Goal: Transaction & Acquisition: Book appointment/travel/reservation

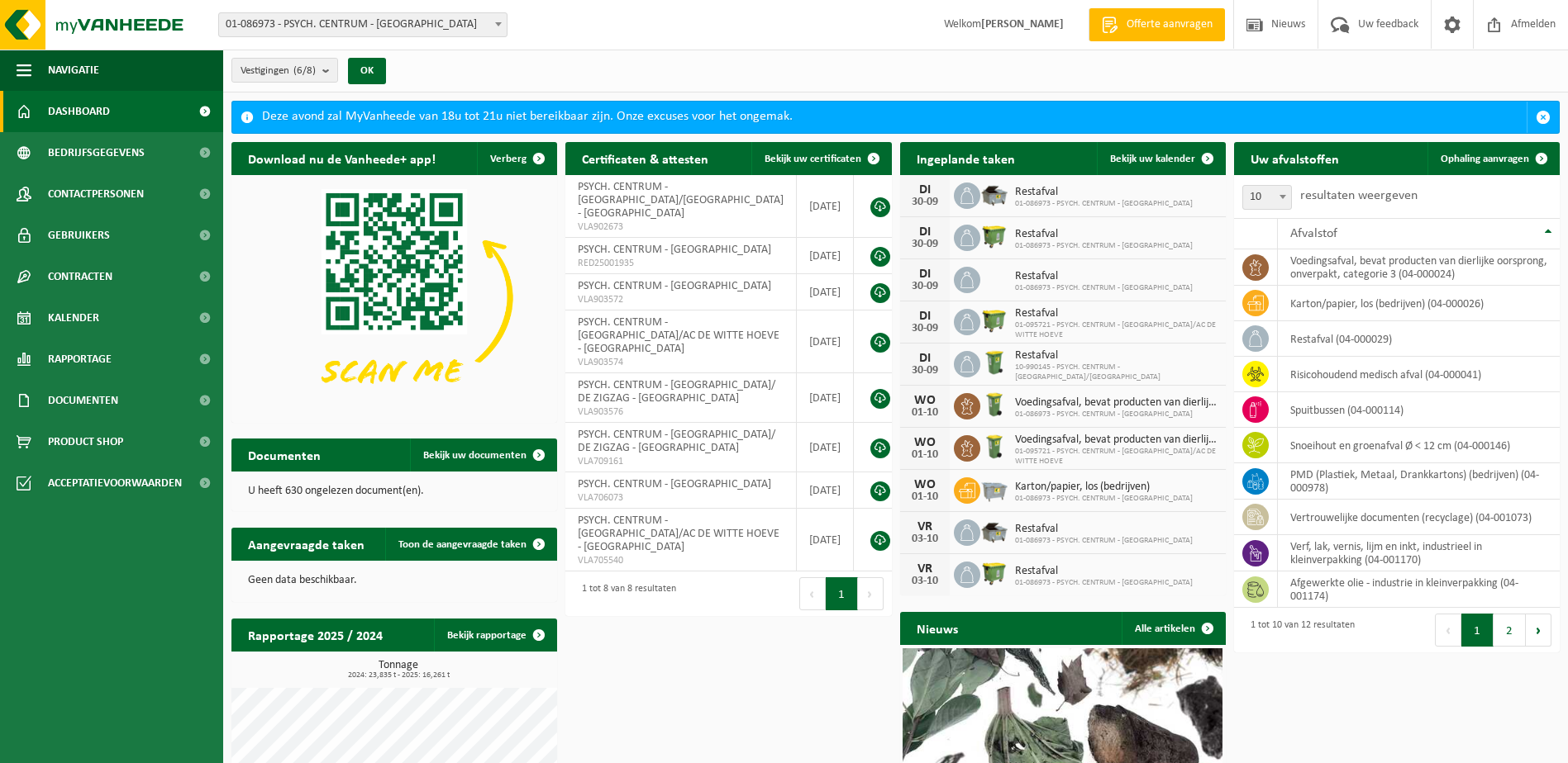
click at [482, 24] on span "01-086973 - PSYCH. CENTRUM - [GEOGRAPHIC_DATA]" at bounding box center [363, 24] width 288 height 23
click at [1527, 156] on span at bounding box center [1541, 158] width 33 height 33
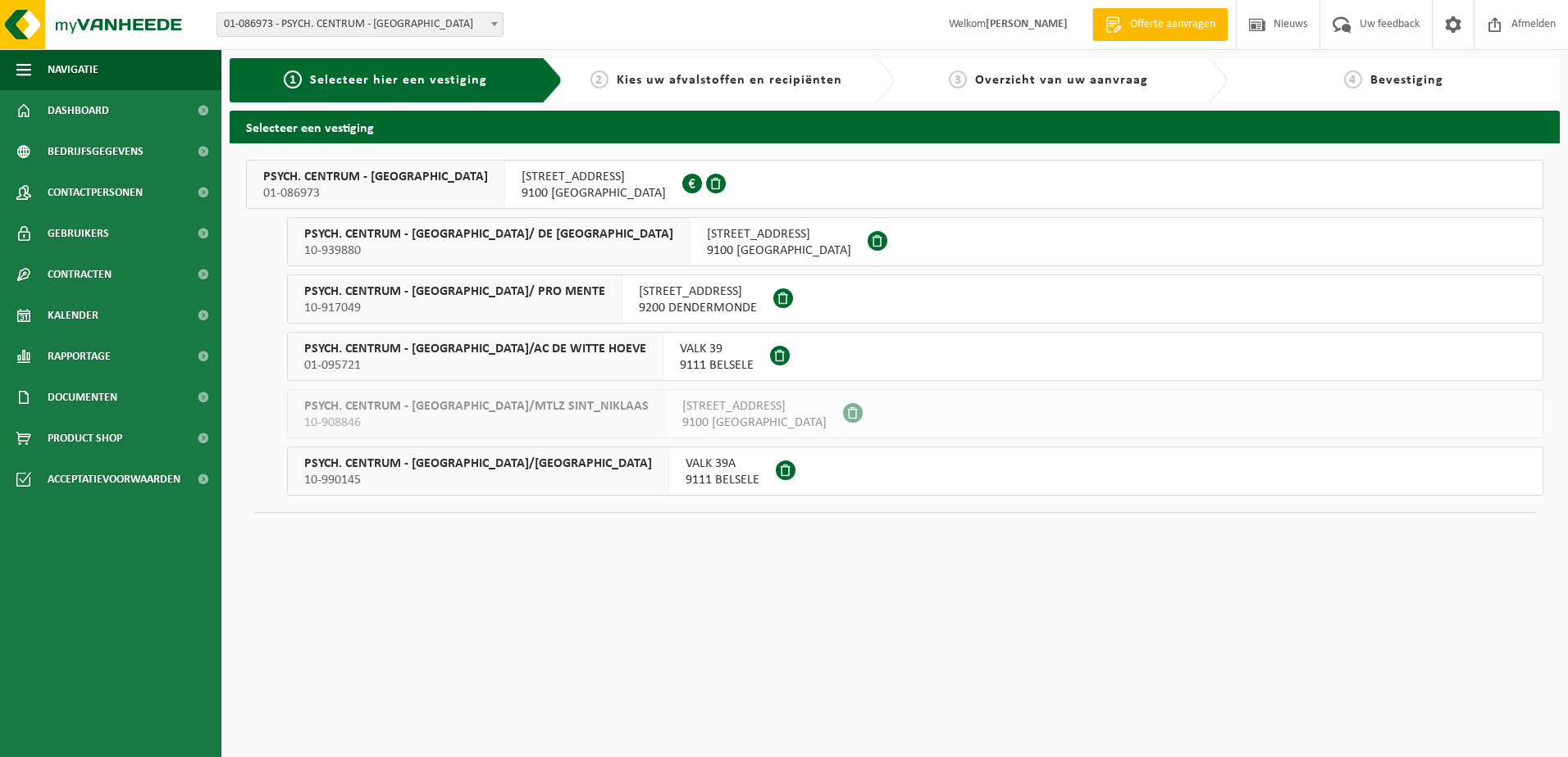
click at [550, 178] on span "DALSTRAAT 84A" at bounding box center [594, 177] width 145 height 16
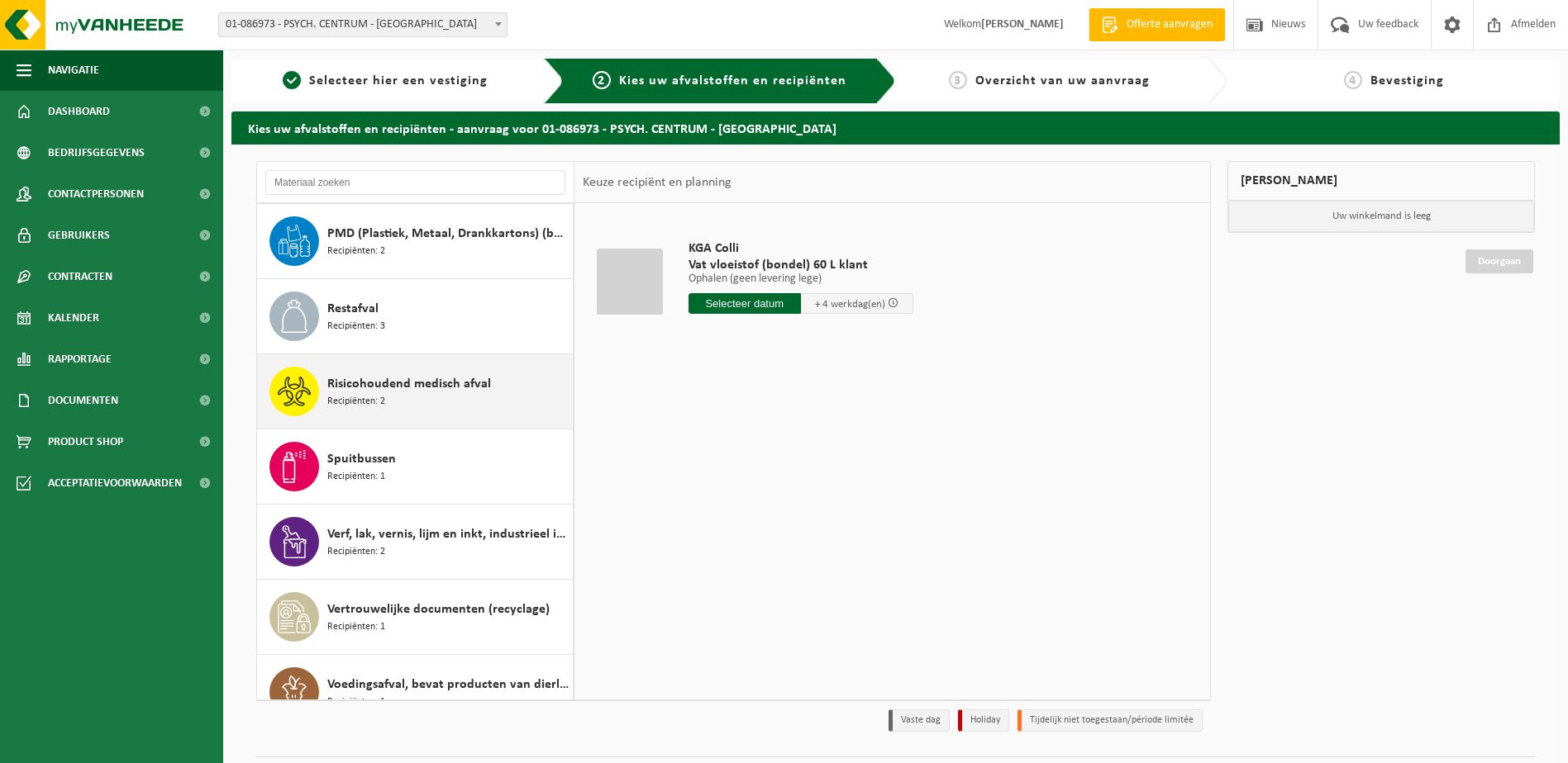
scroll to position [254, 0]
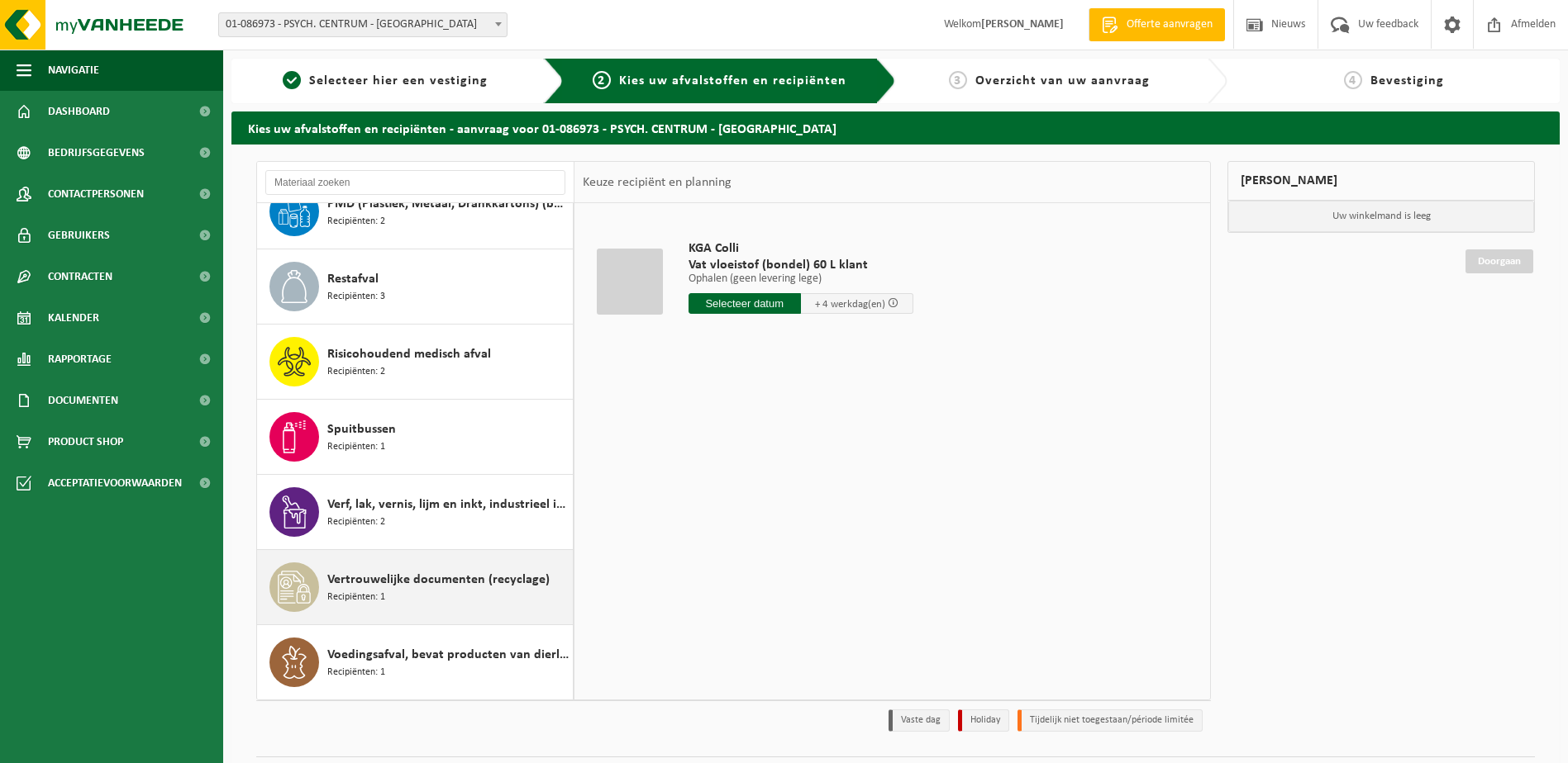
click at [419, 579] on span "Vertrouwelijke documenten (recyclage)" at bounding box center [438, 581] width 222 height 20
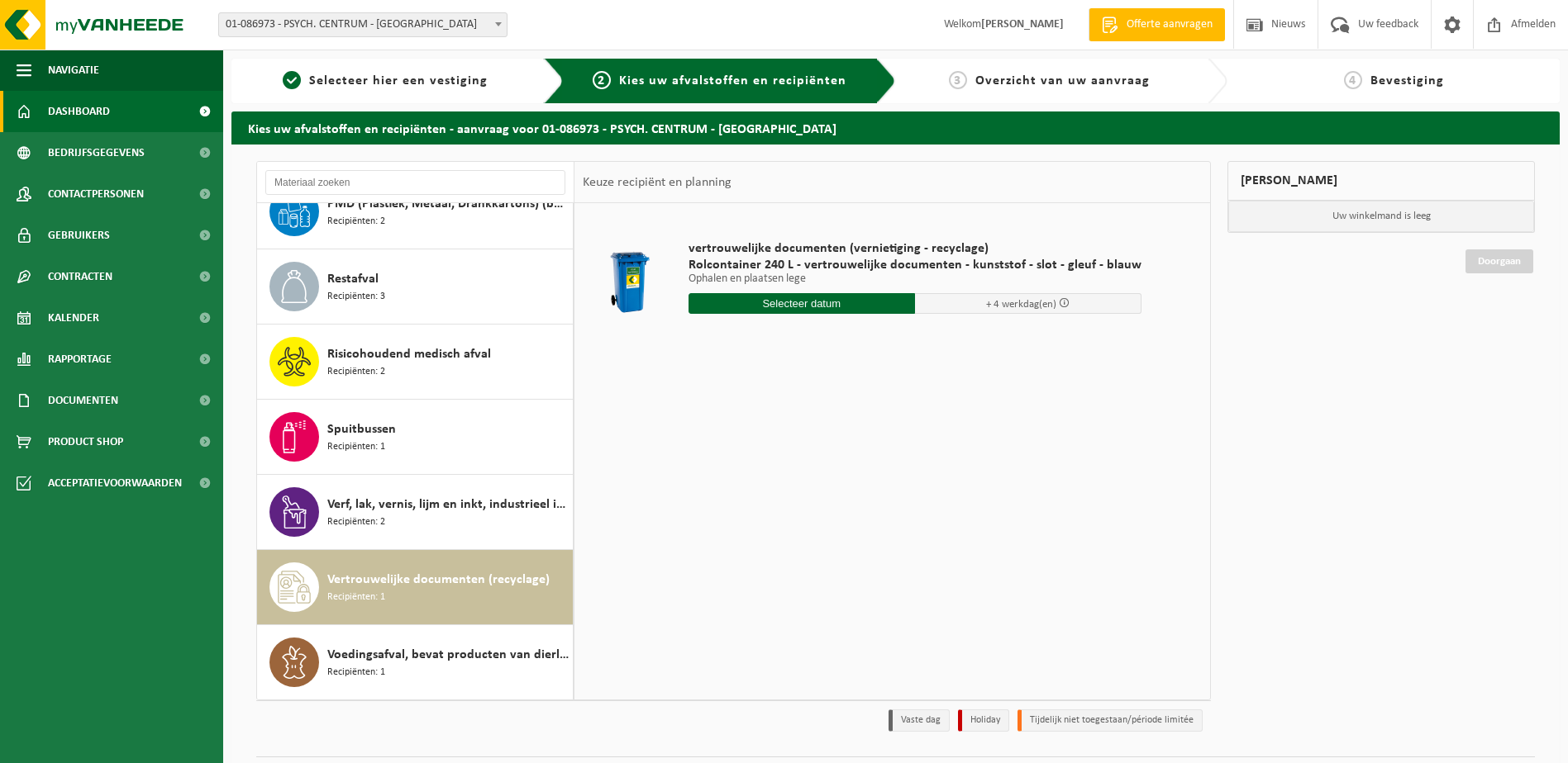
click at [66, 116] on span "Dashboard" at bounding box center [78, 112] width 62 height 41
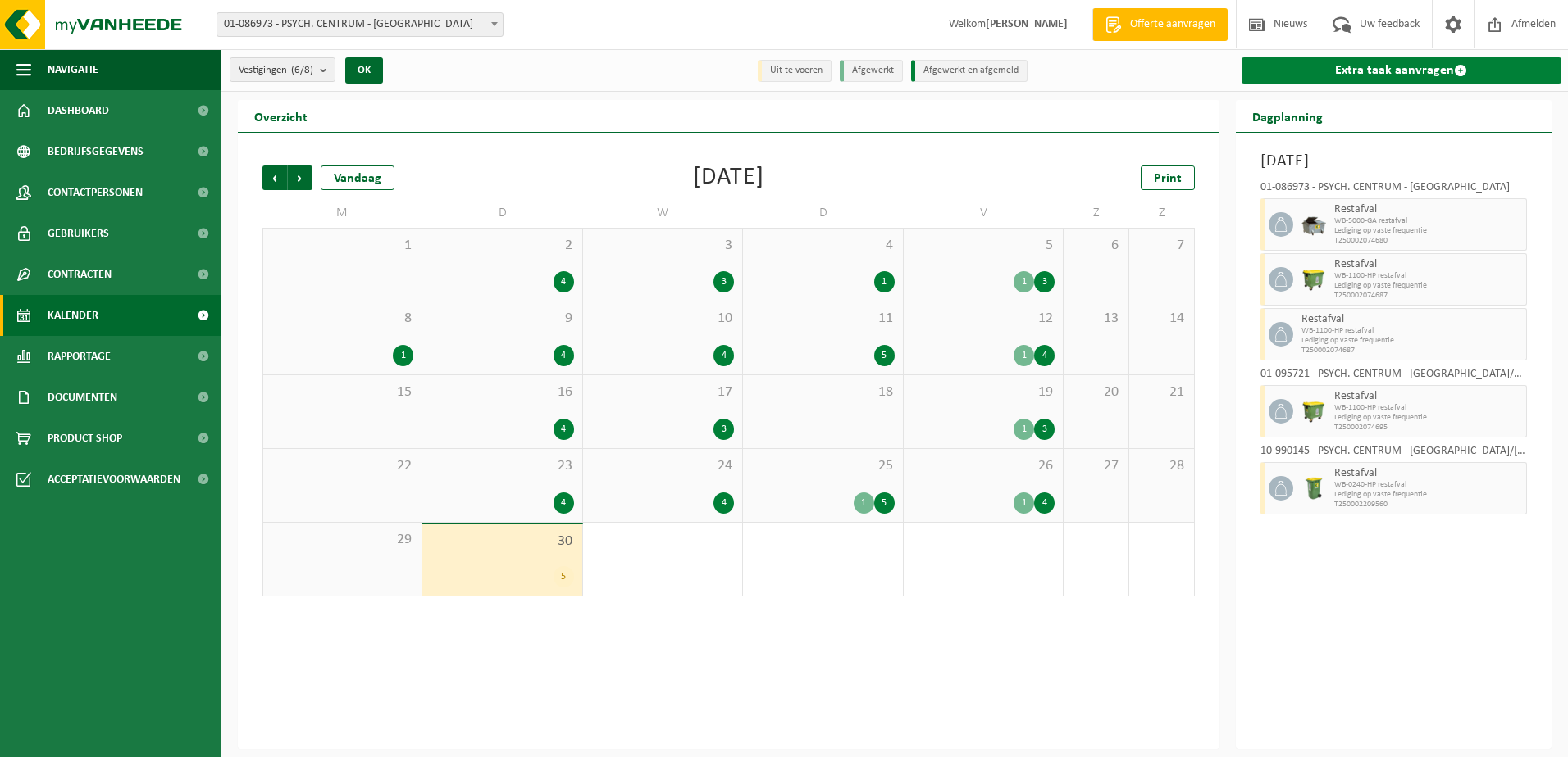
click at [1461, 68] on span at bounding box center [1461, 70] width 13 height 13
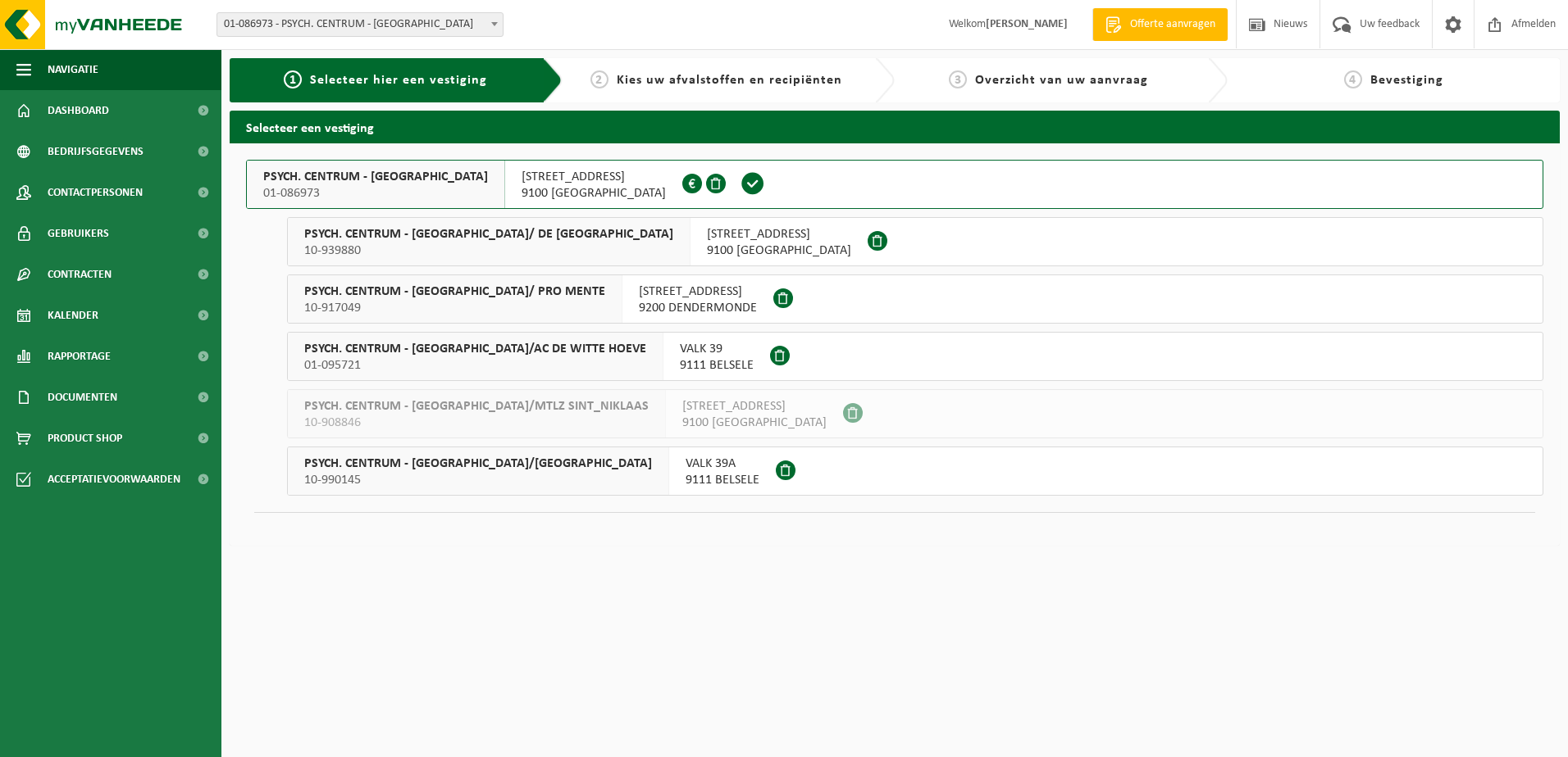
click at [523, 185] on span "[STREET_ADDRESS]" at bounding box center [594, 177] width 145 height 16
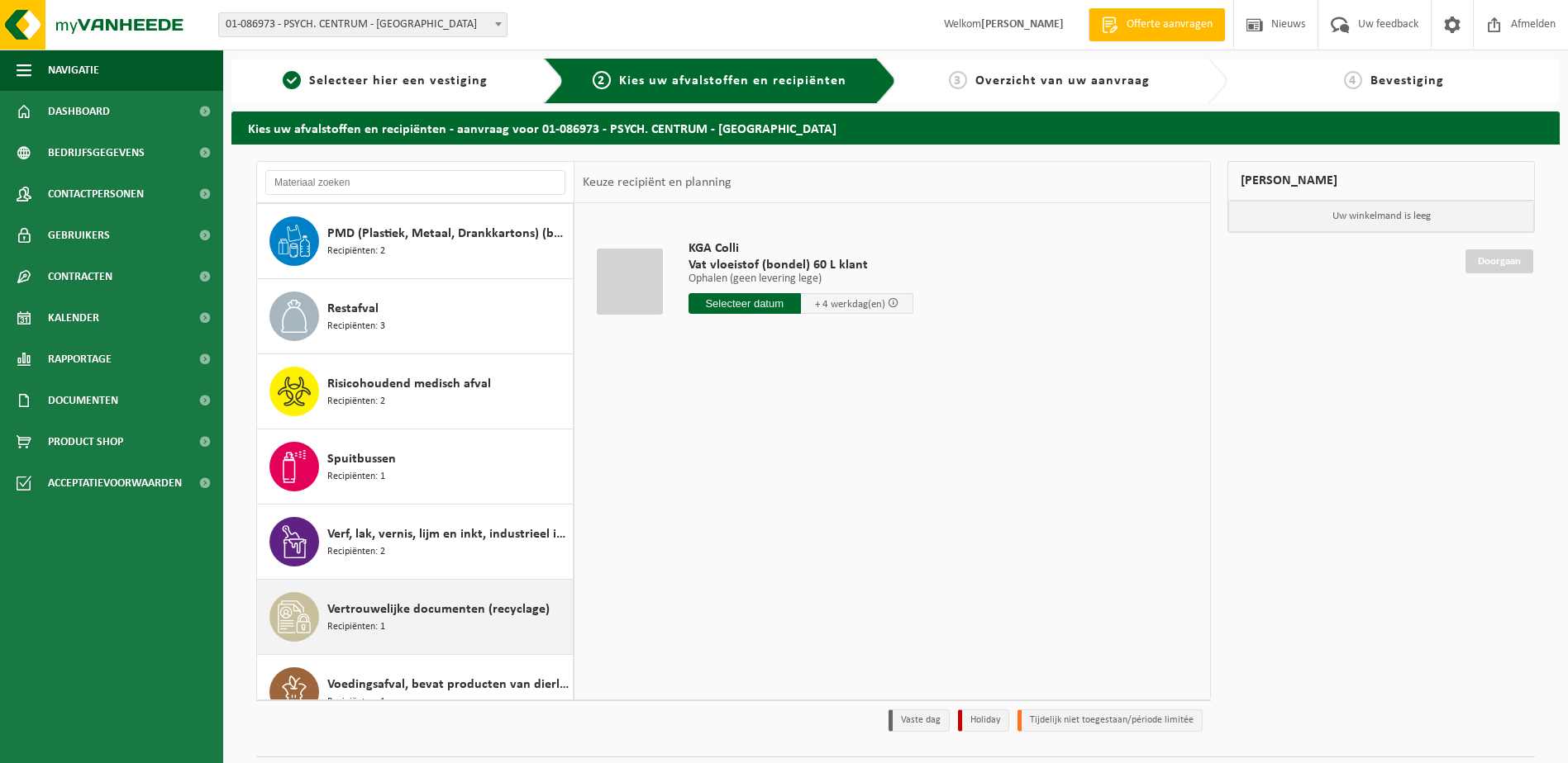
scroll to position [254, 0]
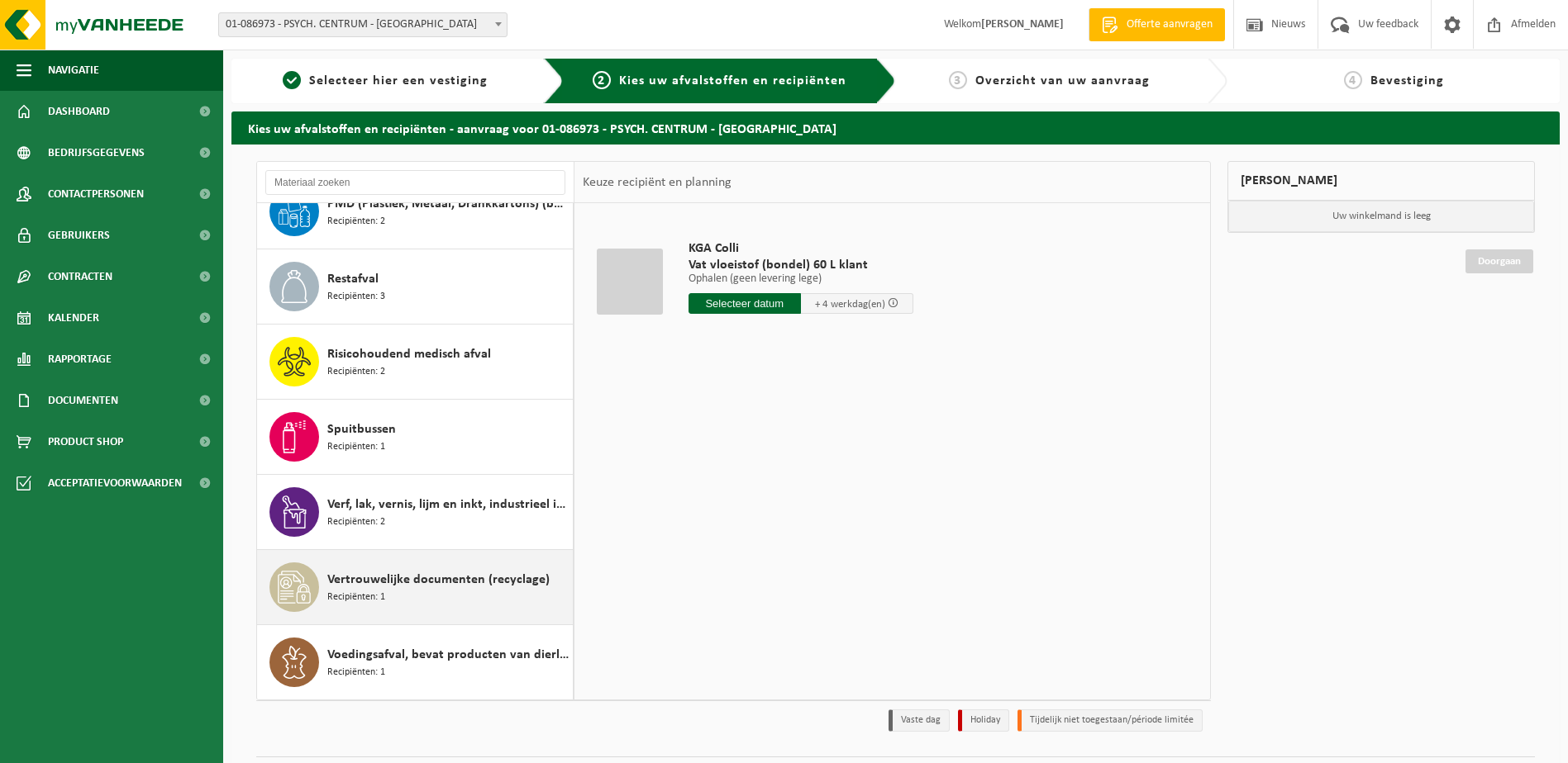
click at [389, 580] on span "Vertrouwelijke documenten (recyclage)" at bounding box center [438, 581] width 222 height 20
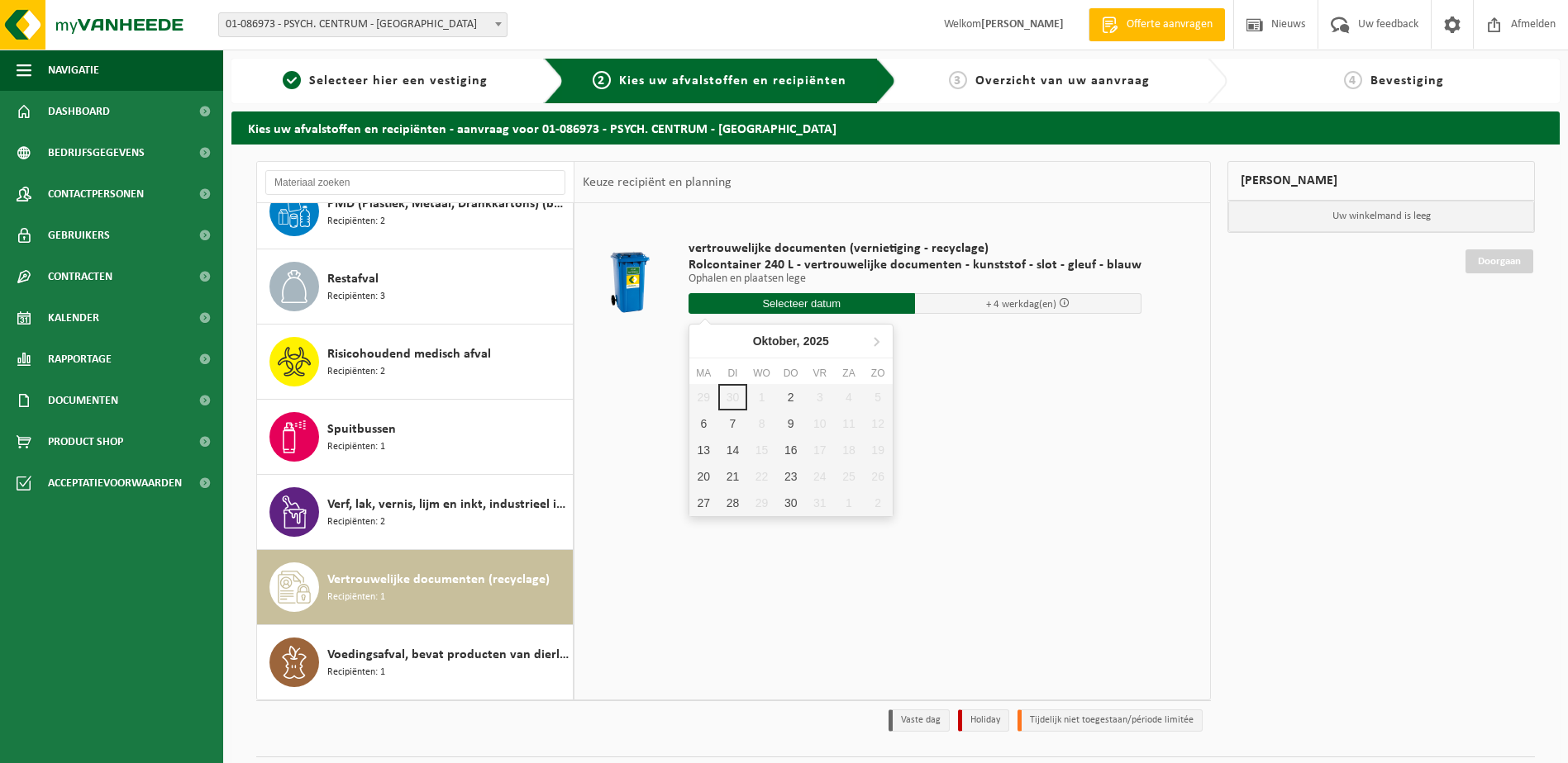
click at [815, 304] on input "text" at bounding box center [802, 303] width 227 height 20
click at [731, 420] on div "7" at bounding box center [732, 424] width 29 height 27
type input "Van [DATE]"
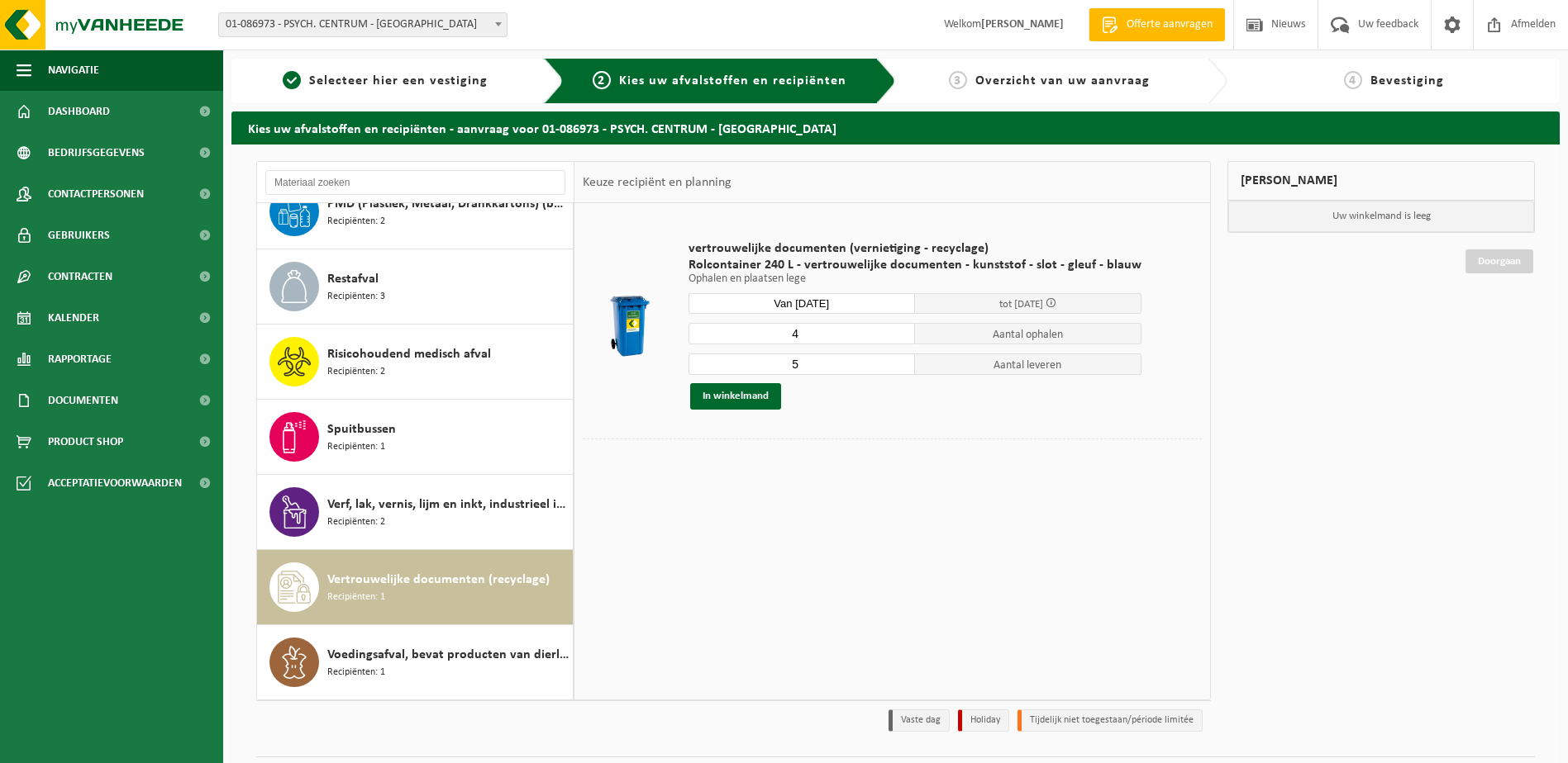
click at [891, 337] on input "4" at bounding box center [802, 334] width 227 height 21
click at [891, 338] on input "3" at bounding box center [802, 334] width 227 height 21
click at [893, 339] on input "2" at bounding box center [802, 334] width 227 height 21
click at [897, 339] on input "1" at bounding box center [802, 334] width 227 height 21
type input "0"
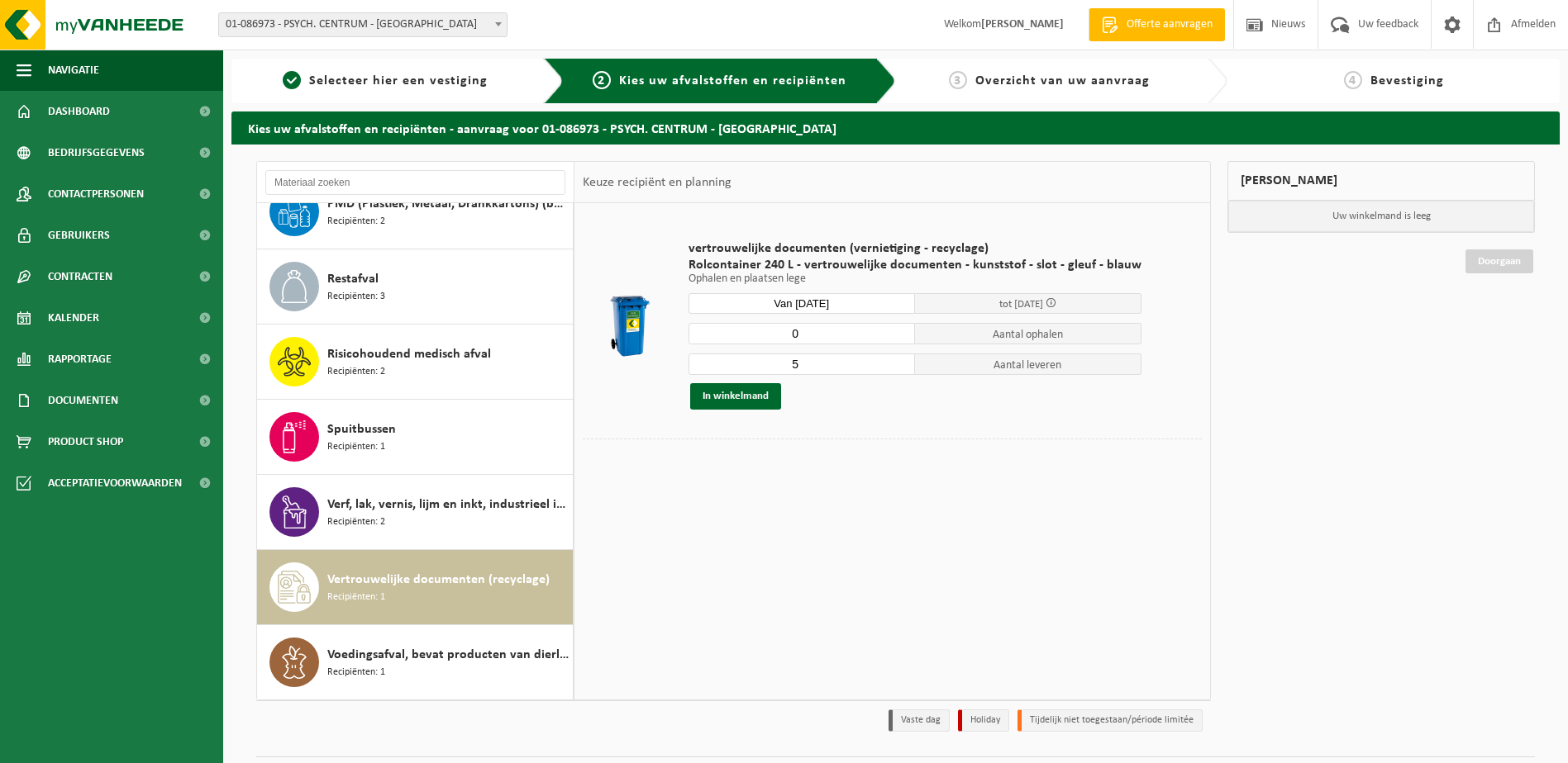
click at [897, 339] on input "0" at bounding box center [802, 334] width 227 height 21
click at [737, 393] on button "In winkelmand" at bounding box center [736, 396] width 91 height 27
click at [737, 394] on button "In winkelmand" at bounding box center [736, 396] width 91 height 27
click at [1508, 20] on span "Afmelden" at bounding box center [1532, 24] width 53 height 49
